Goal: Information Seeking & Learning: Learn about a topic

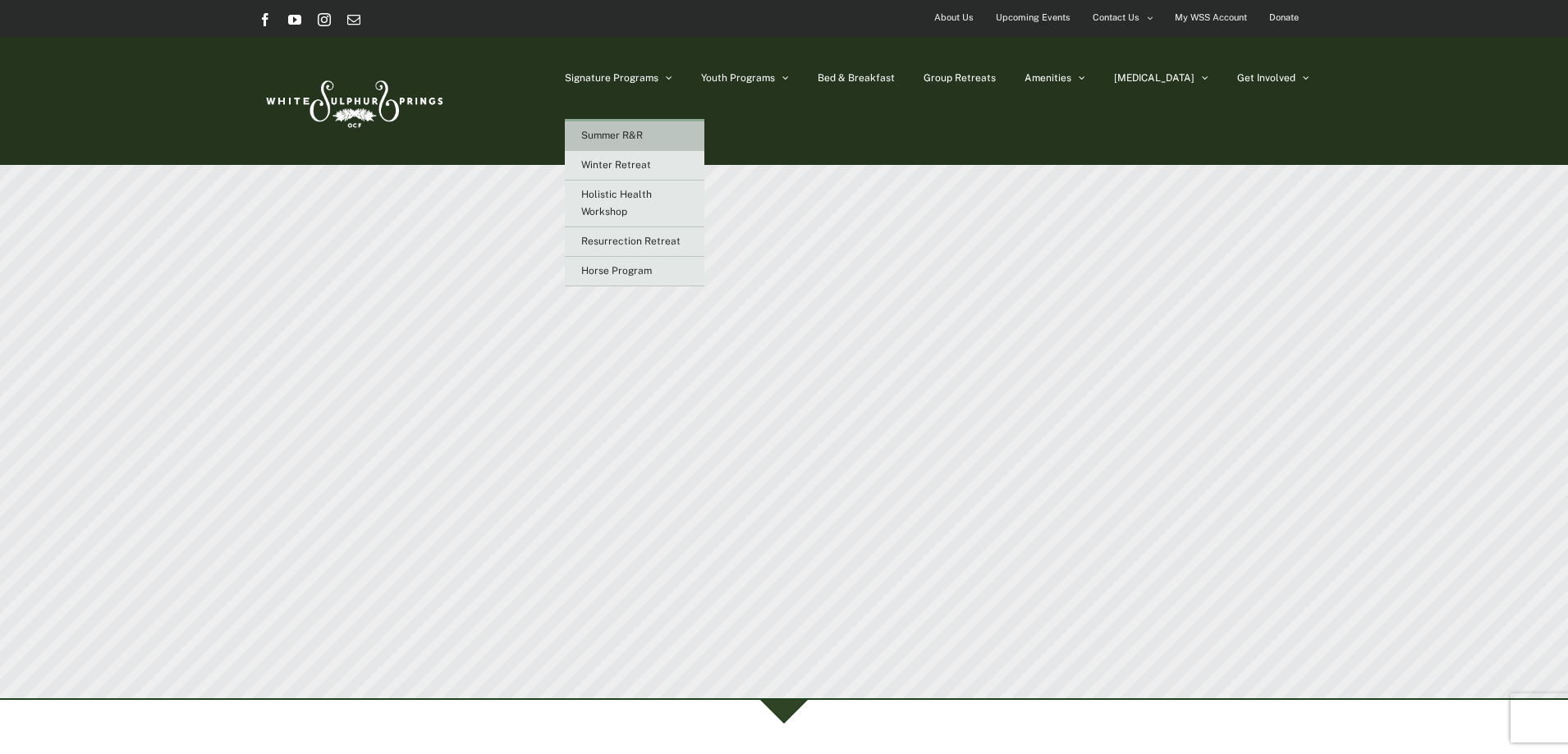
click at [705, 137] on link "Summer R&R" at bounding box center [635, 136] width 139 height 29
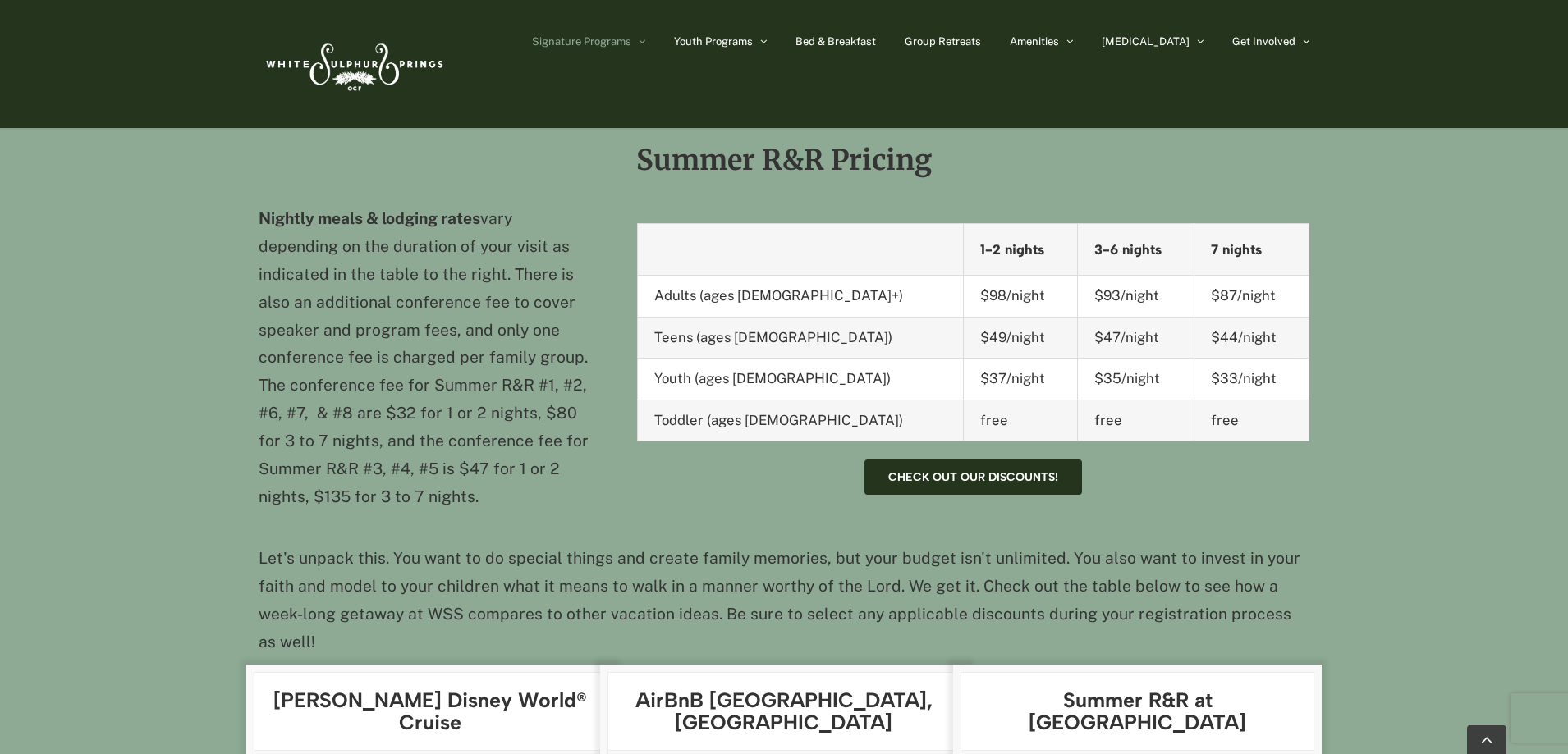
scroll to position [1477, 0]
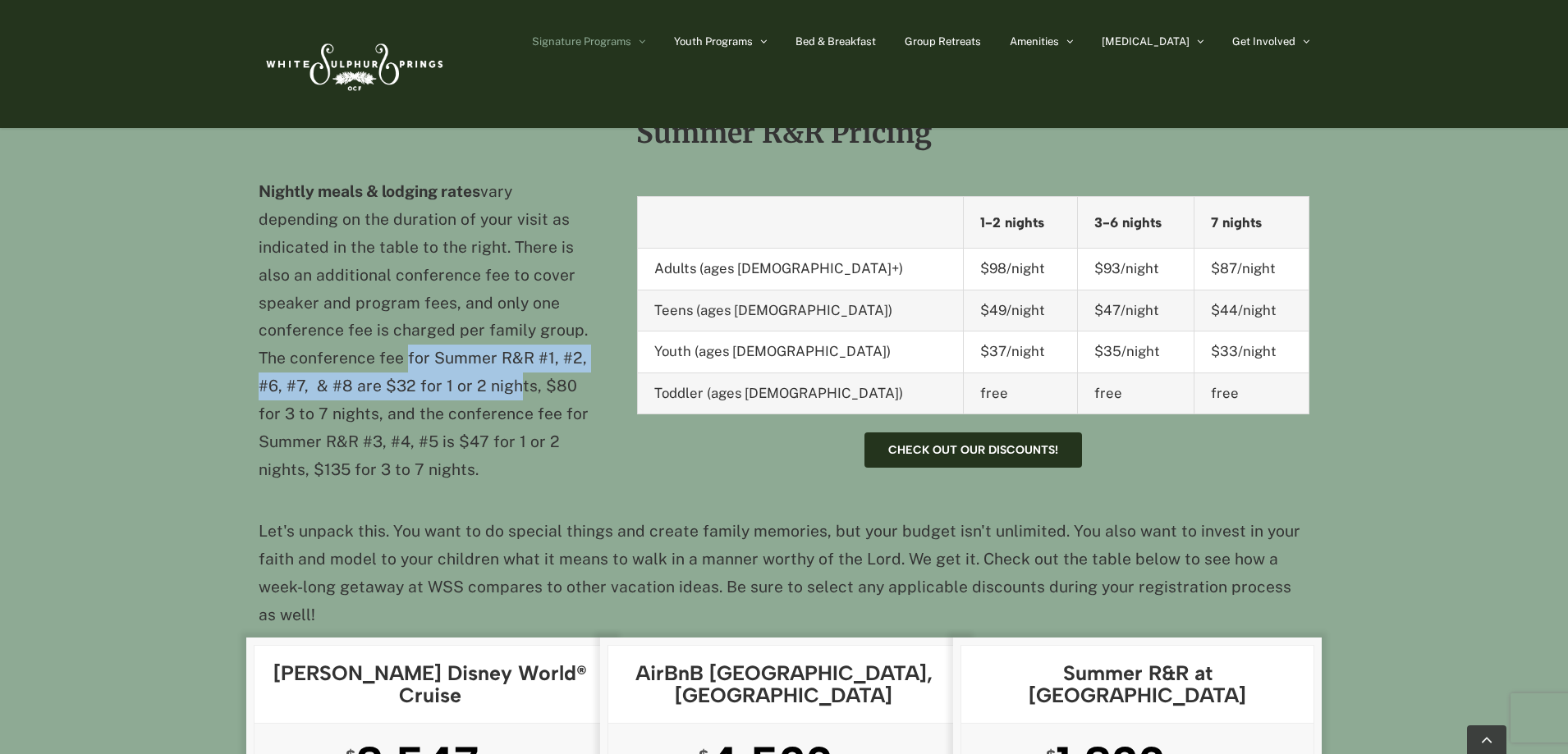
drag, startPoint x: 400, startPoint y: 333, endPoint x: 504, endPoint y: 359, distance: 107.2
click at [504, 359] on p "Nightly meals & lodging rates vary depending on the duration of your visit as i…" at bounding box center [427, 331] width 337 height 306
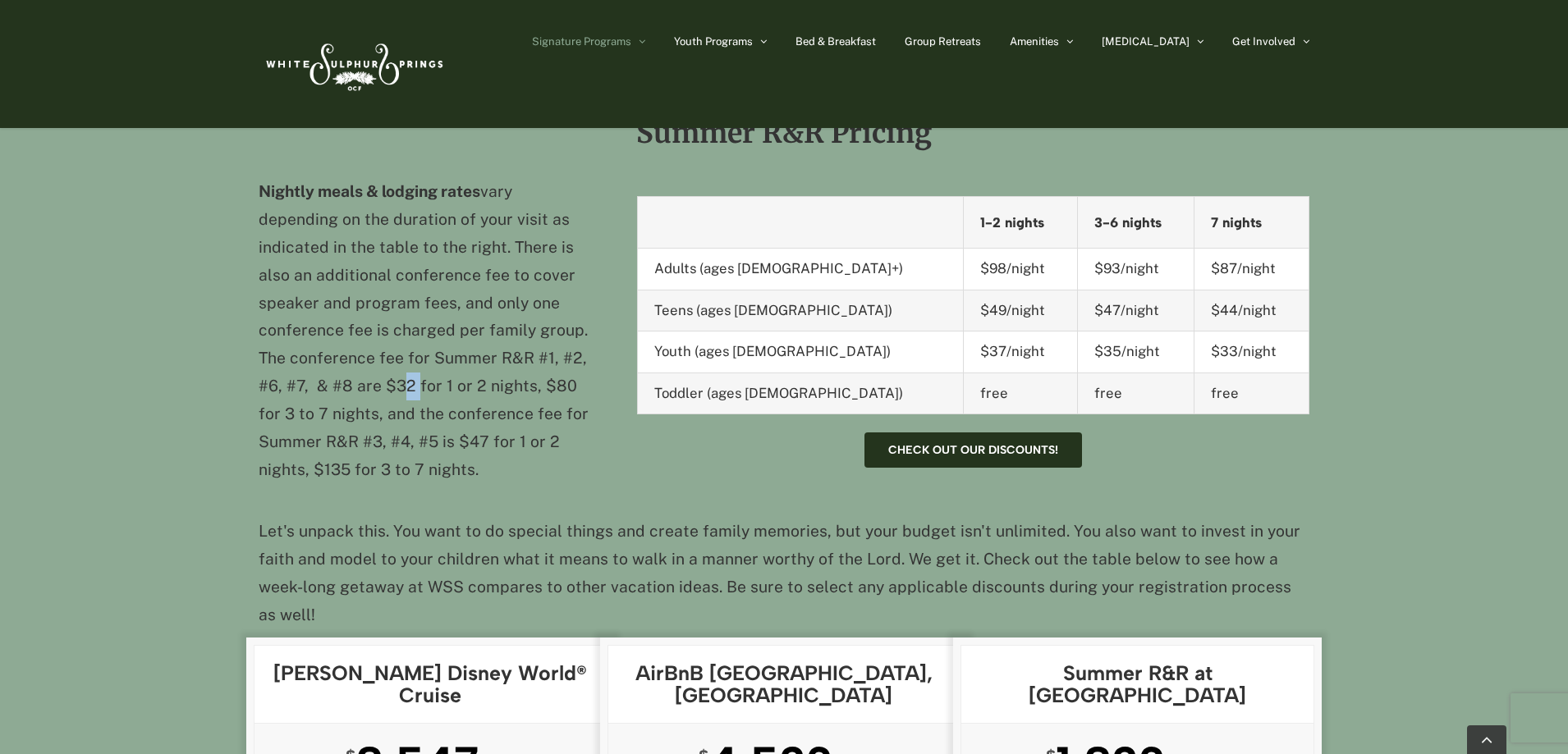
drag, startPoint x: 391, startPoint y: 360, endPoint x: 410, endPoint y: 360, distance: 19.0
click at [410, 360] on p "Nightly meals & lodging rates vary depending on the duration of your visit as i…" at bounding box center [427, 331] width 337 height 306
drag, startPoint x: 538, startPoint y: 358, endPoint x: 361, endPoint y: 398, distance: 181.5
click at [361, 398] on p "Nightly meals & lodging rates vary depending on the duration of your visit as i…" at bounding box center [427, 331] width 337 height 306
click at [551, 353] on p "Nightly meals & lodging rates vary depending on the duration of your visit as i…" at bounding box center [427, 331] width 337 height 306
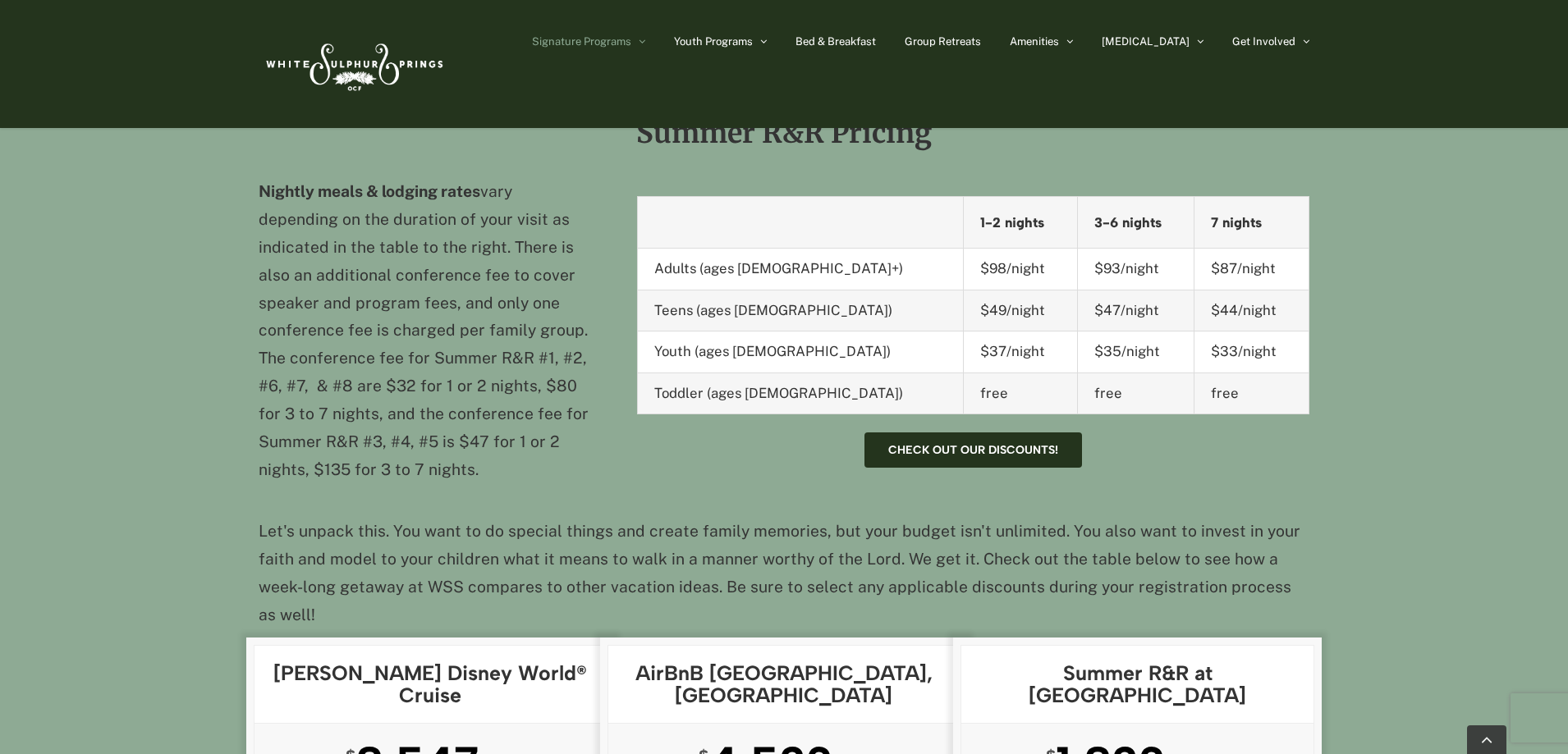
click at [255, 386] on div "Summer R&R Pricing Nightly meals & lodging rates vary depending on the duration…" at bounding box center [784, 539] width 1568 height 946
click at [549, 357] on p "Nightly meals & lodging rates vary depending on the duration of your visit as i…" at bounding box center [427, 331] width 337 height 306
click at [299, 380] on p "Nightly meals & lodging rates vary depending on the duration of your visit as i…" at bounding box center [427, 331] width 337 height 306
drag, startPoint x: 463, startPoint y: 309, endPoint x: 585, endPoint y: 302, distance: 122.2
click at [585, 302] on p "Nightly meals & lodging rates vary depending on the duration of your visit as i…" at bounding box center [427, 331] width 337 height 306
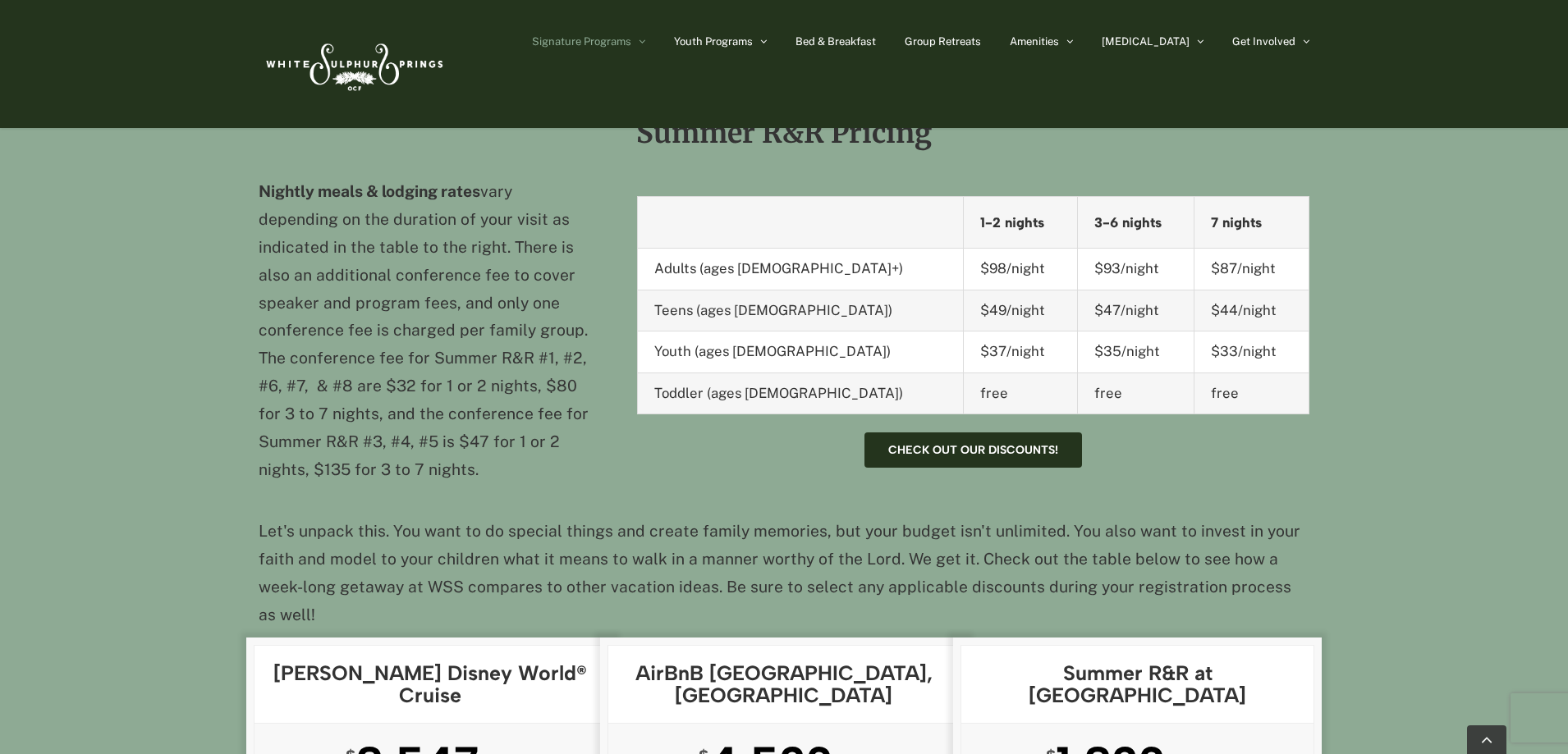
click at [590, 347] on p "Nightly meals & lodging rates vary depending on the duration of your visit as i…" at bounding box center [427, 331] width 337 height 306
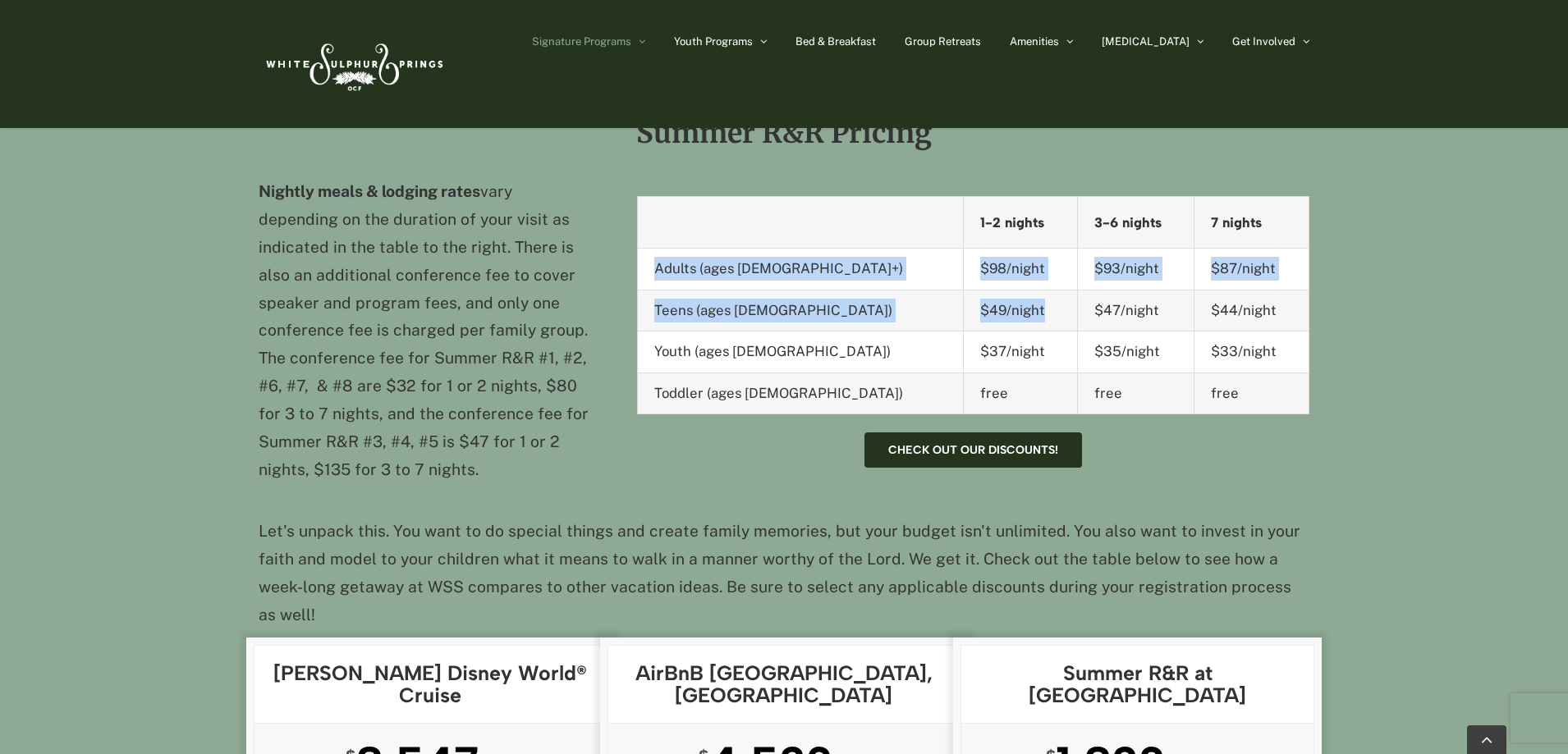
drag, startPoint x: 924, startPoint y: 274, endPoint x: 654, endPoint y: 244, distance: 271.7
click at [653, 249] on tbody "Adults (ages [DEMOGRAPHIC_DATA]+) $98/night $93/night $87/night Teens (ages [DE…" at bounding box center [973, 331] width 672 height 166
click at [667, 289] on td "Teens (ages [DEMOGRAPHIC_DATA])" at bounding box center [801, 310] width 326 height 41
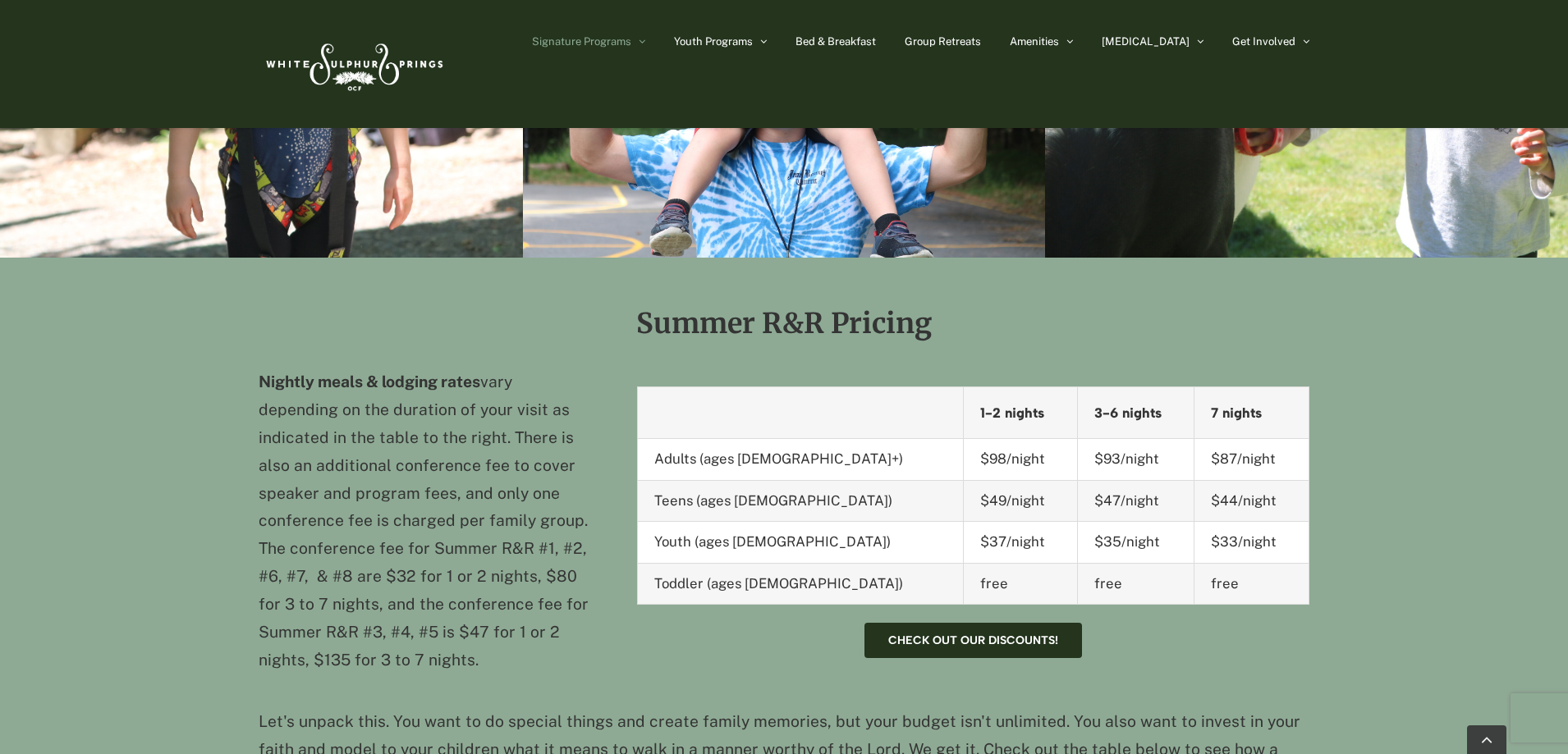
scroll to position [1231, 0]
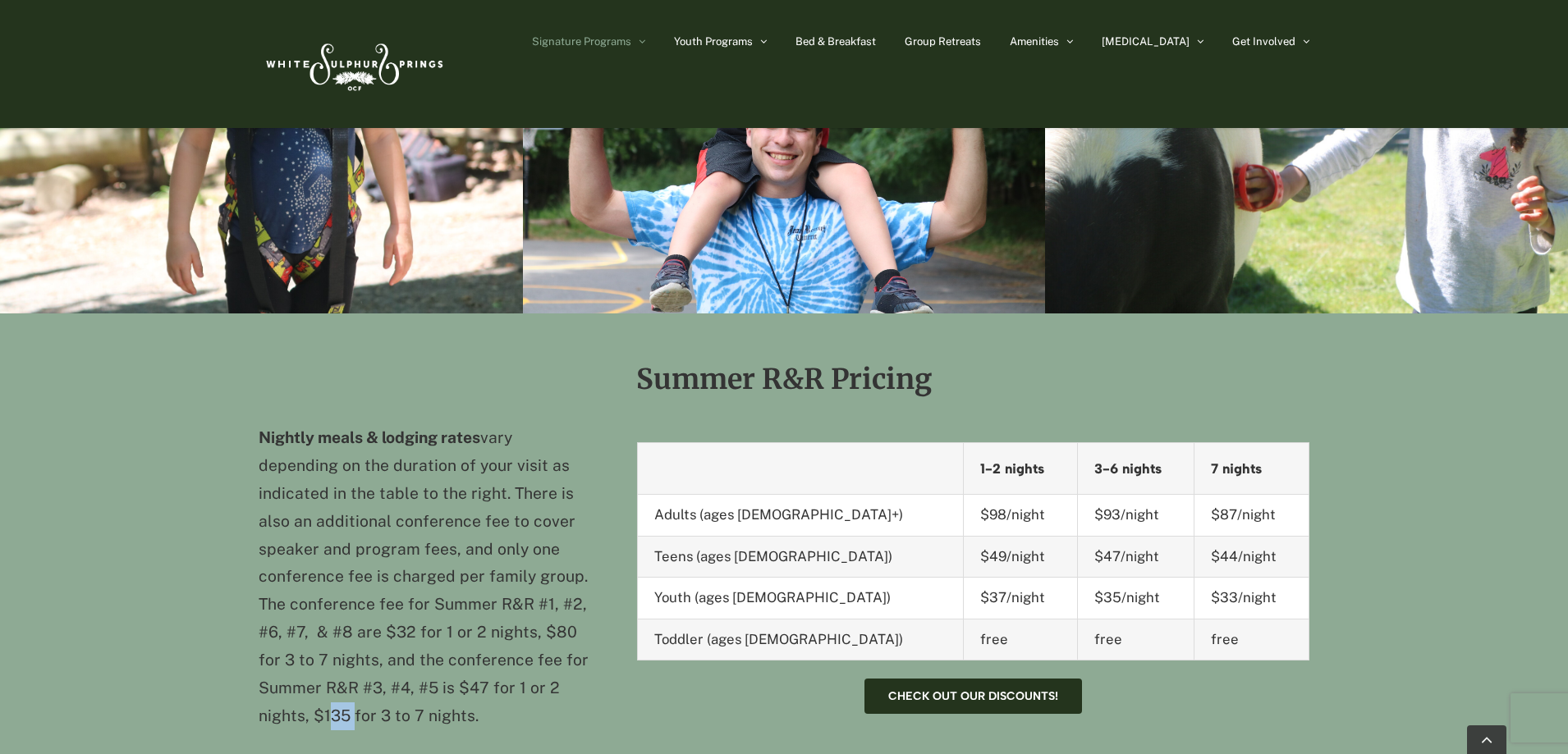
drag, startPoint x: 350, startPoint y: 688, endPoint x: 319, endPoint y: 686, distance: 31.1
click at [319, 686] on p "Nightly meals & lodging rates vary depending on the duration of your visit as i…" at bounding box center [427, 577] width 337 height 306
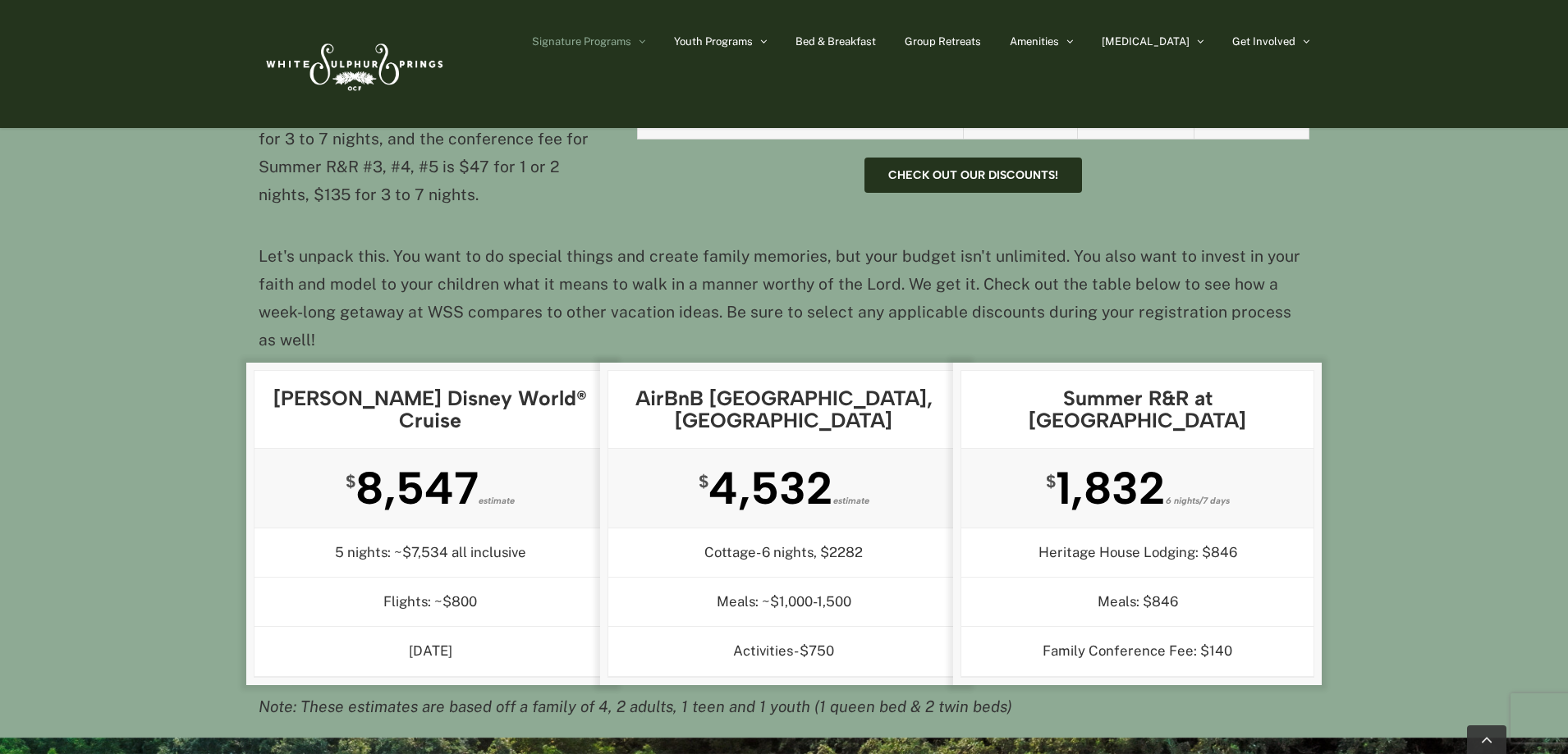
scroll to position [1724, 0]
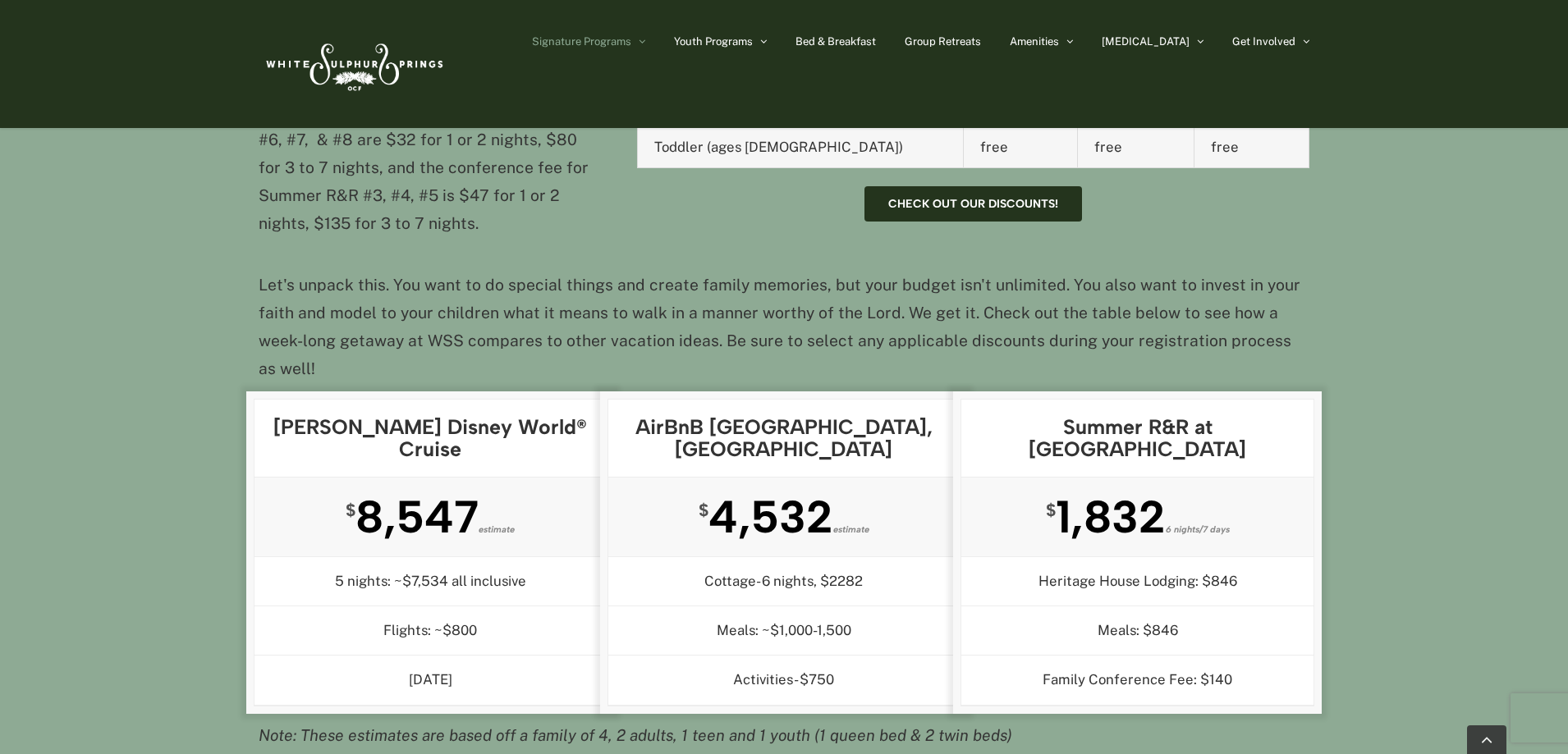
click at [770, 727] on em "Note: These estimates are based off a family of 4, 2 adults, 1 teen and 1 youth…" at bounding box center [635, 735] width 753 height 18
